Goal: Information Seeking & Learning: Learn about a topic

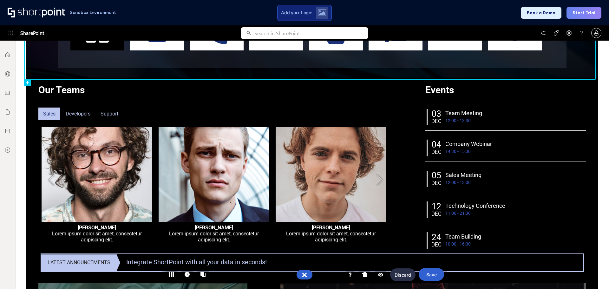
scroll to position [32, 0]
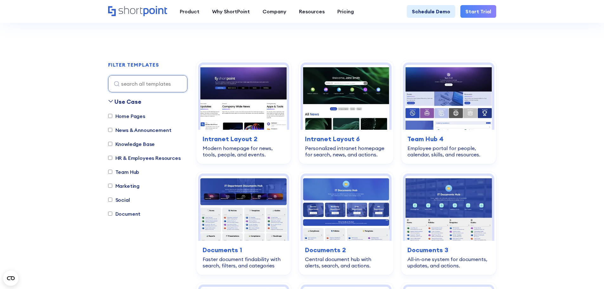
click at [128, 116] on label "Home Pages" at bounding box center [126, 116] width 37 height 8
click at [112, 116] on input "Home Pages" at bounding box center [110, 116] width 4 height 4
checkbox input "true"
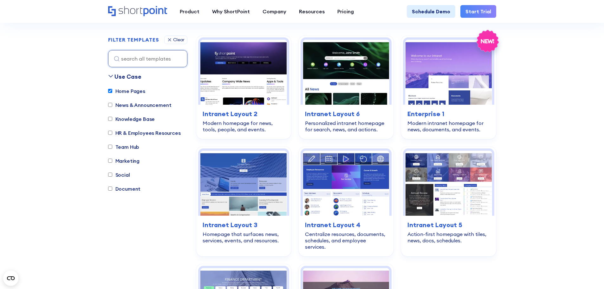
scroll to position [187, 0]
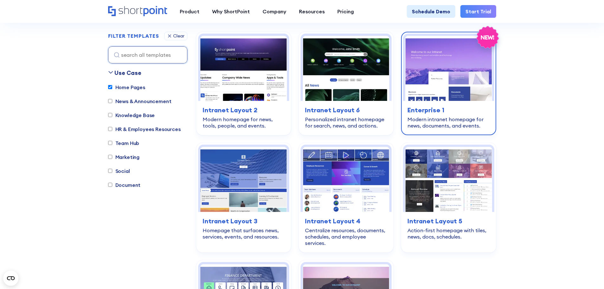
click at [443, 114] on h3 "Enterprise 1" at bounding box center [448, 110] width 82 height 10
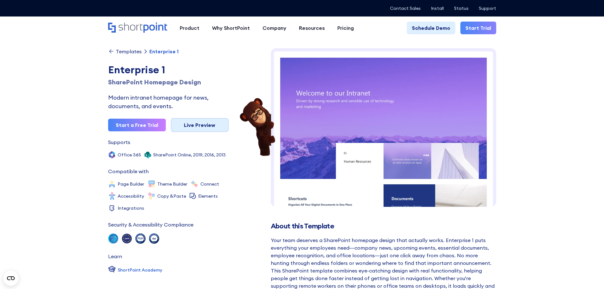
click at [184, 126] on link "Live Preview" at bounding box center [200, 125] width 58 height 14
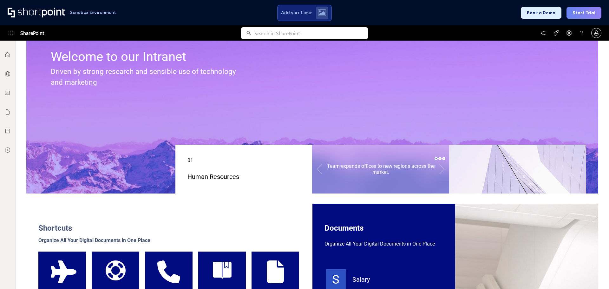
scroll to position [95, 0]
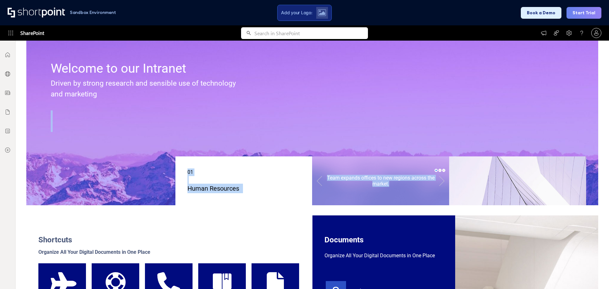
drag, startPoint x: 138, startPoint y: 116, endPoint x: 455, endPoint y: 202, distance: 329.0
click at [437, 181] on link at bounding box center [442, 181] width 14 height 28
click at [437, 181] on link at bounding box center [442, 181] width 14 height 22
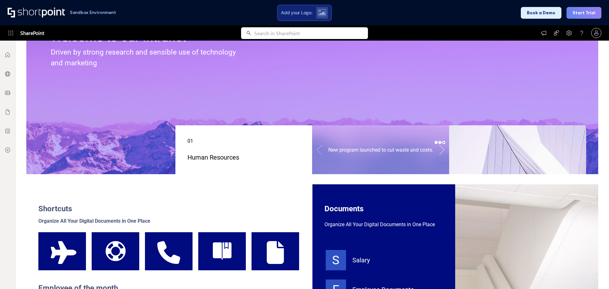
scroll to position [127, 0]
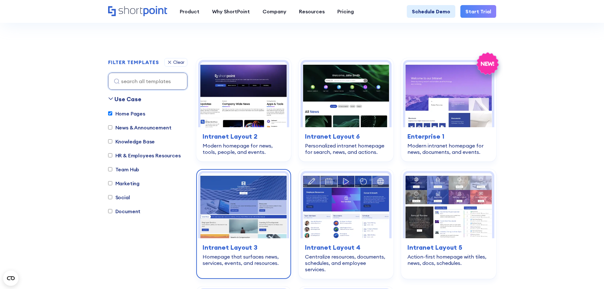
scroll to position [156, 0]
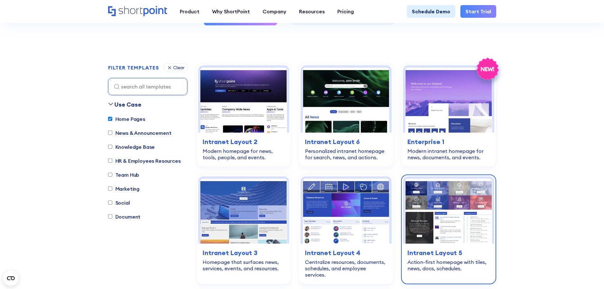
click at [465, 235] on img at bounding box center [448, 211] width 87 height 65
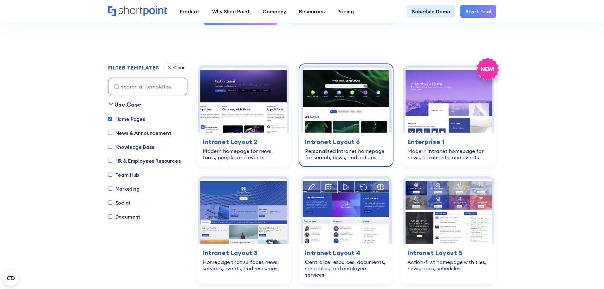
scroll to position [219, 0]
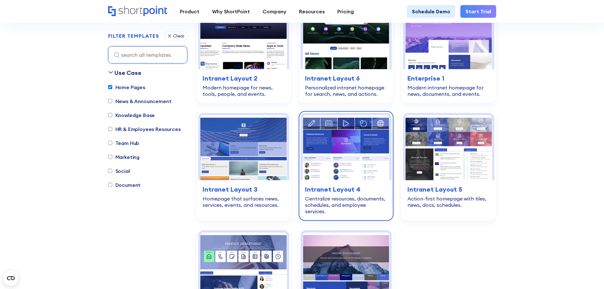
click at [313, 133] on img at bounding box center [346, 147] width 87 height 65
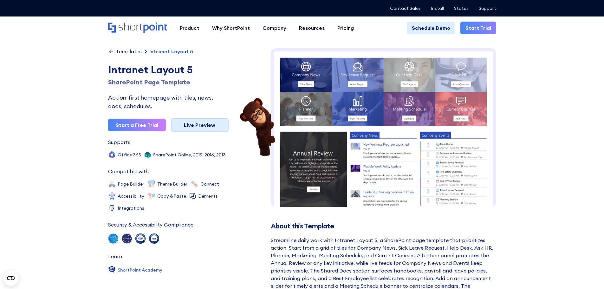
click at [209, 128] on link "Live Preview" at bounding box center [200, 125] width 58 height 14
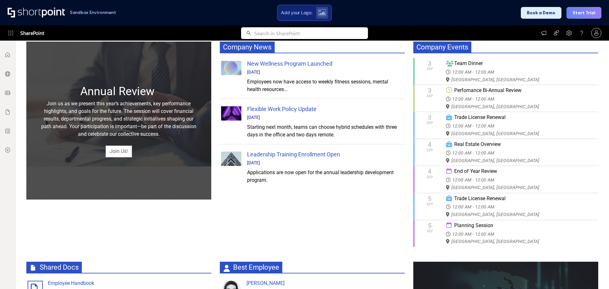
scroll to position [254, 0]
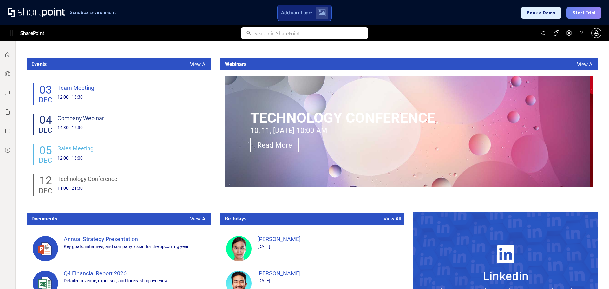
scroll to position [278, 0]
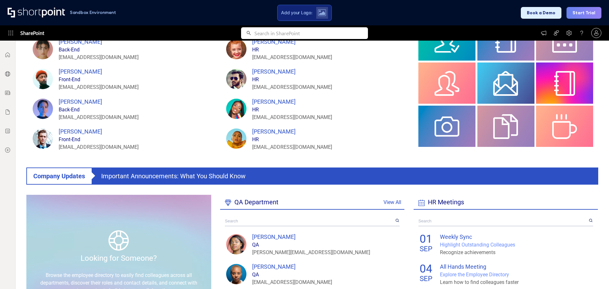
scroll to position [285, 0]
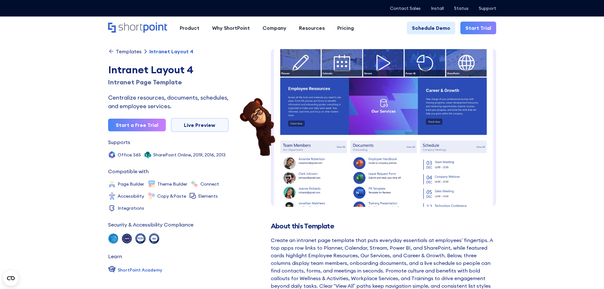
scroll to position [10, 0]
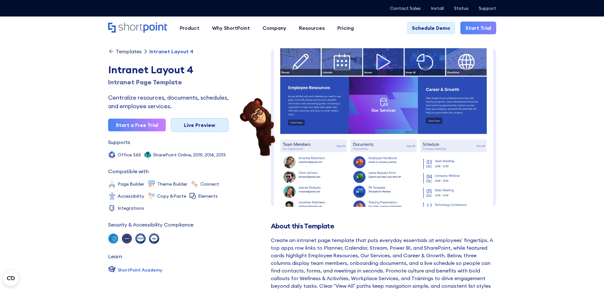
click at [201, 127] on link "Live Preview" at bounding box center [200, 125] width 58 height 14
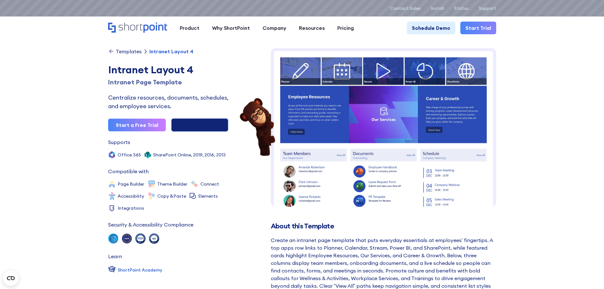
scroll to position [0, 0]
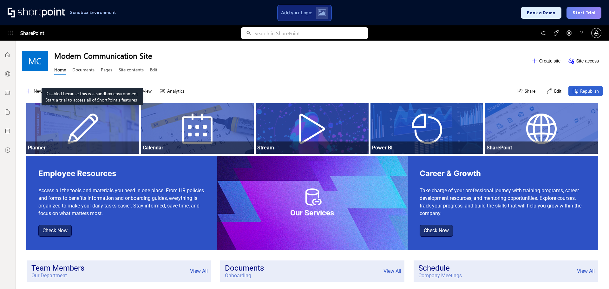
click at [92, 72] on link "Documents" at bounding box center [83, 71] width 22 height 8
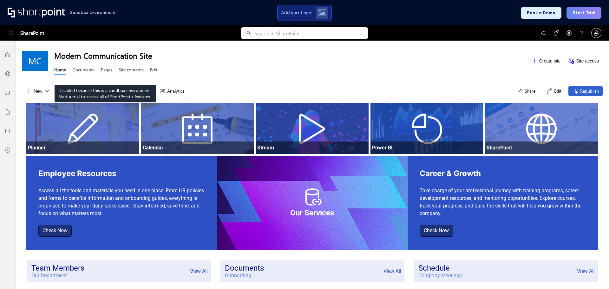
click at [106, 69] on link "Pages" at bounding box center [106, 71] width 11 height 8
click at [131, 68] on link "Site contents" at bounding box center [131, 71] width 25 height 8
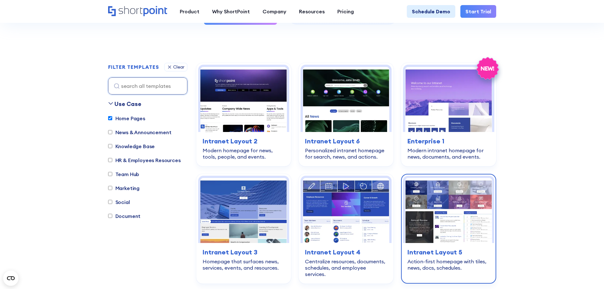
scroll to position [156, 0]
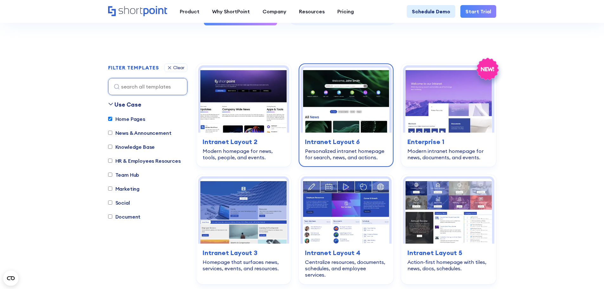
click at [305, 105] on img at bounding box center [346, 100] width 87 height 65
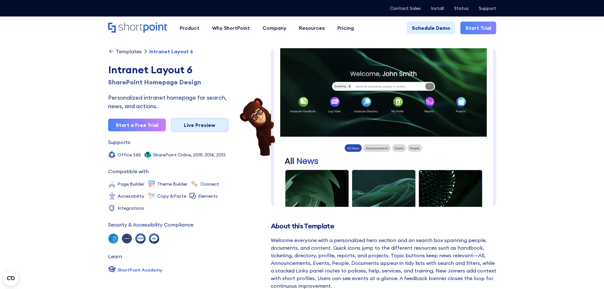
scroll to position [0, 0]
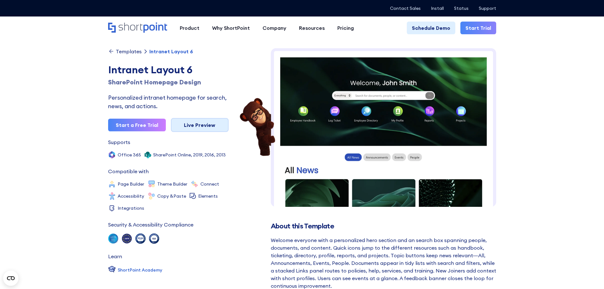
click at [186, 128] on link "Live Preview" at bounding box center [200, 125] width 58 height 14
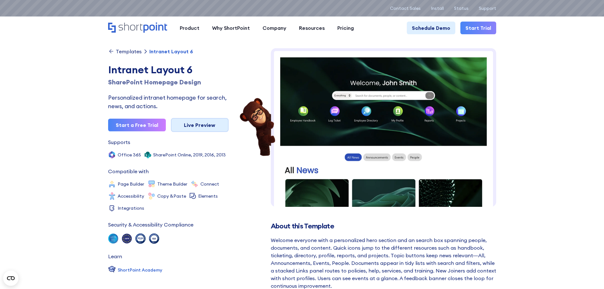
scroll to position [0, 0]
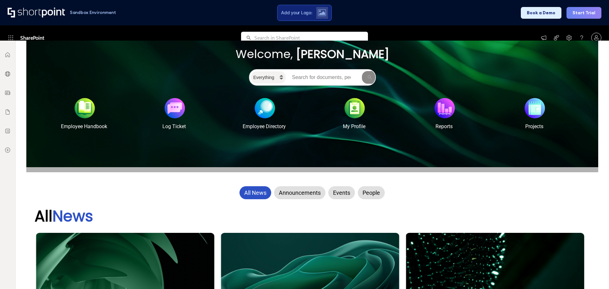
scroll to position [95, 0]
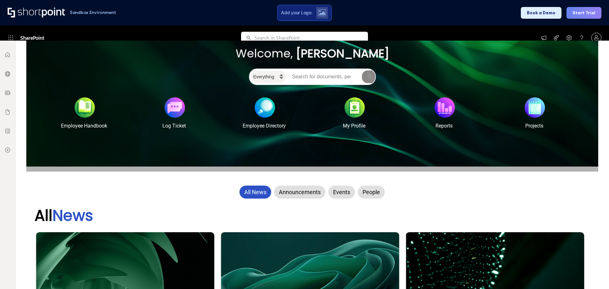
click at [289, 182] on div "All News Announcements Events People All News Office Renovation Completed Our o…" at bounding box center [312, 275] width 572 height 190
click at [289, 198] on div "Announcements" at bounding box center [299, 192] width 51 height 13
click at [344, 196] on div "Events" at bounding box center [341, 192] width 27 height 13
click at [367, 194] on div "People" at bounding box center [371, 192] width 27 height 13
click at [261, 190] on div "All News" at bounding box center [255, 192] width 32 height 13
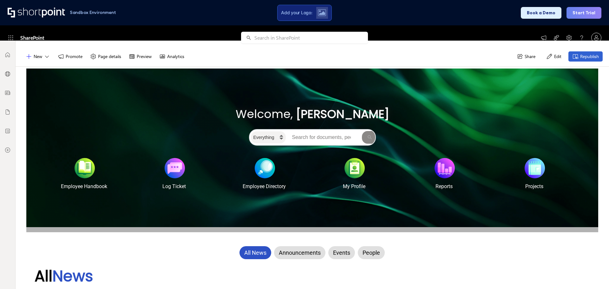
scroll to position [32, 0]
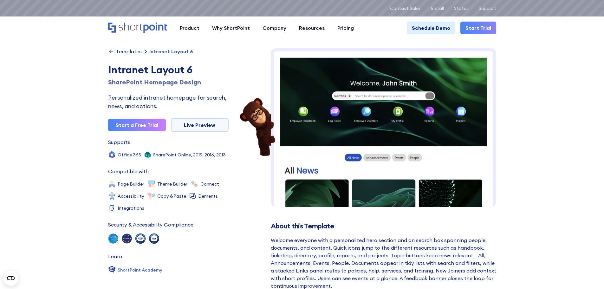
click at [134, 52] on div "Templates" at bounding box center [129, 51] width 26 height 5
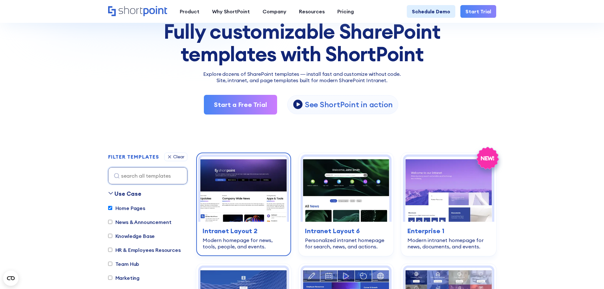
scroll to position [190, 0]
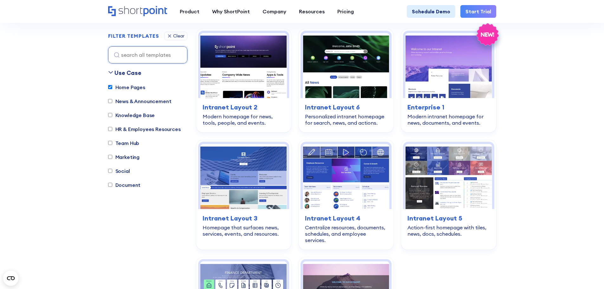
click at [115, 87] on label "Home Pages" at bounding box center [126, 87] width 37 height 8
click at [112, 87] on input "Home Pages" at bounding box center [110, 87] width 4 height 4
checkbox input "false"
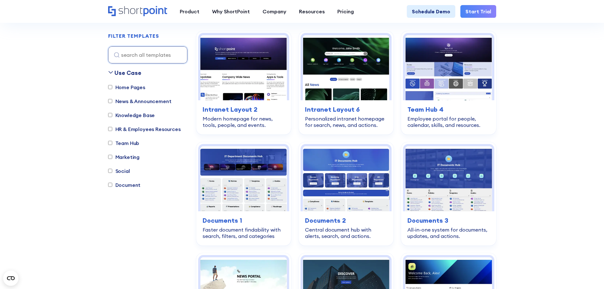
scroll to position [187, 0]
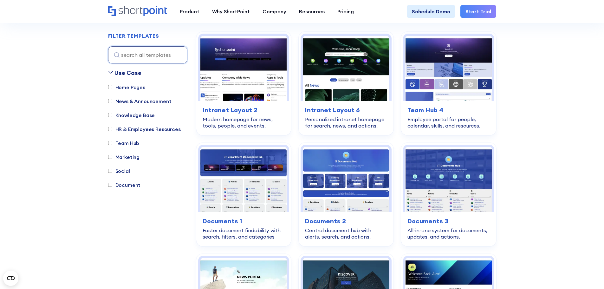
click at [129, 159] on label "Marketing" at bounding box center [124, 157] width 32 height 8
click at [112, 159] on input "Marketing" at bounding box center [110, 157] width 4 height 4
checkbox input "true"
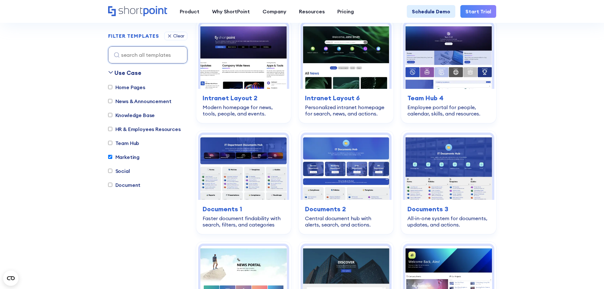
scroll to position [251, 0]
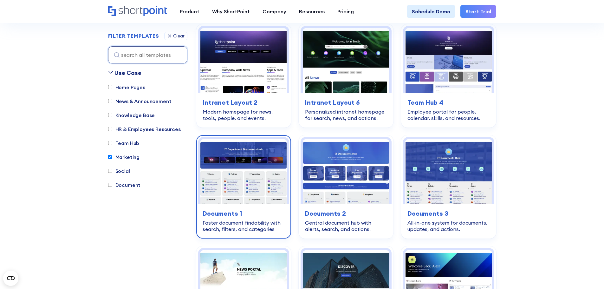
click at [232, 200] on img at bounding box center [243, 171] width 87 height 65
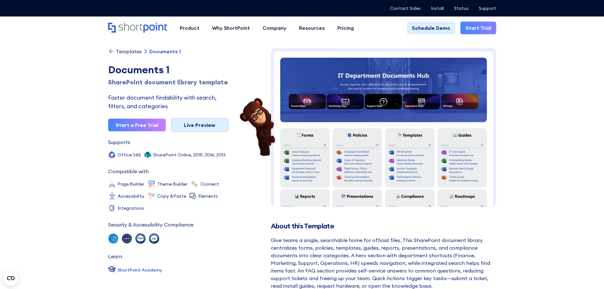
click at [183, 126] on link "Live Preview" at bounding box center [200, 125] width 58 height 14
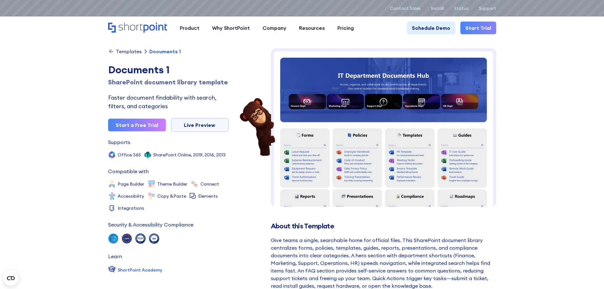
click at [132, 52] on div "Templates" at bounding box center [129, 51] width 26 height 5
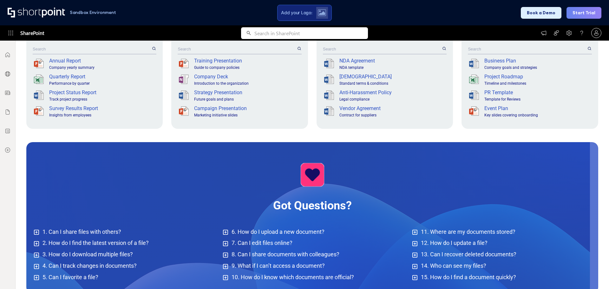
scroll to position [327, 0]
